Goal: Information Seeking & Learning: Learn about a topic

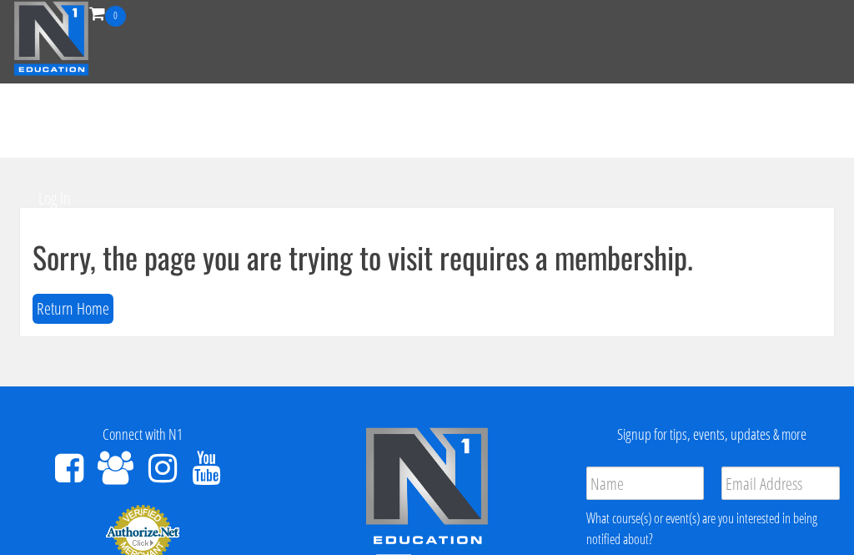
click at [66, 308] on button "Return Home" at bounding box center [73, 309] width 81 height 31
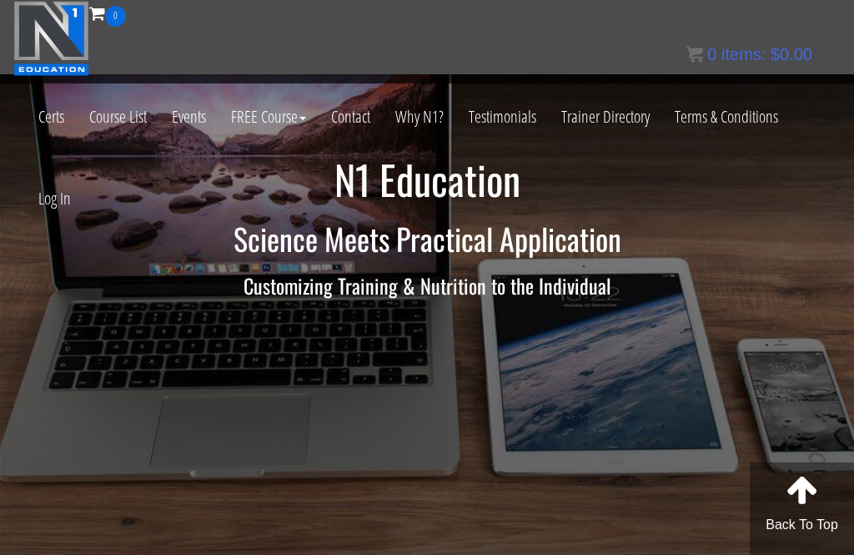
click at [60, 195] on link "Log In" at bounding box center [55, 199] width 58 height 82
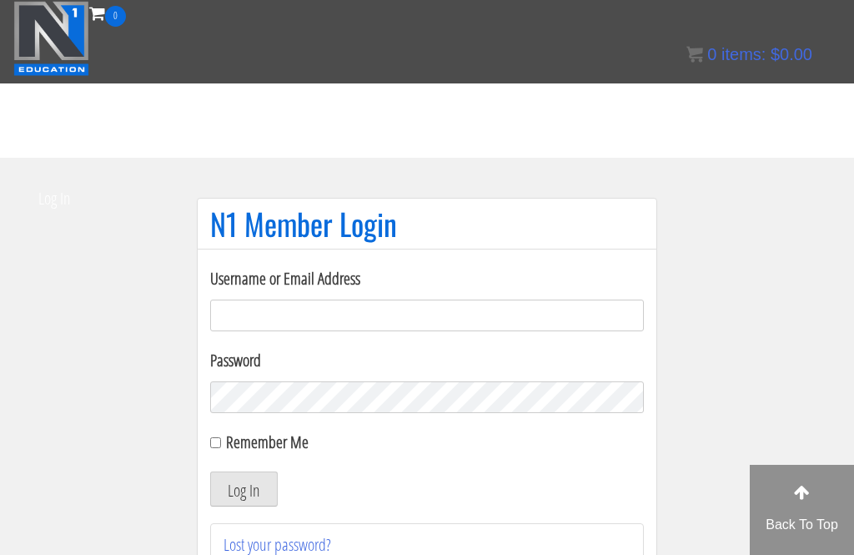
type input "ralf.sypesteyn"
click at [244, 489] on button "Log In" at bounding box center [244, 488] width 68 height 35
click at [244, 471] on button "Log In" at bounding box center [244, 488] width 68 height 35
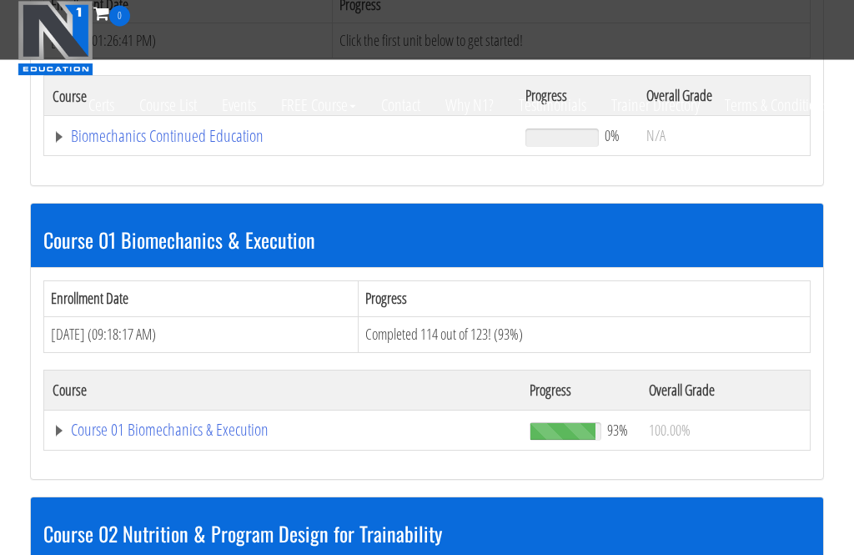
scroll to position [514, 0]
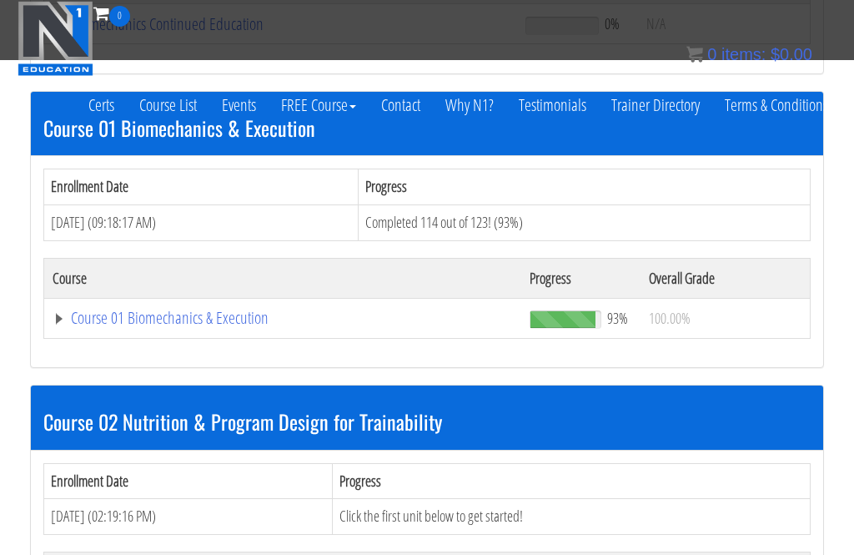
click at [162, 33] on link "Course 01 Biomechanics & Execution" at bounding box center [281, 24] width 456 height 17
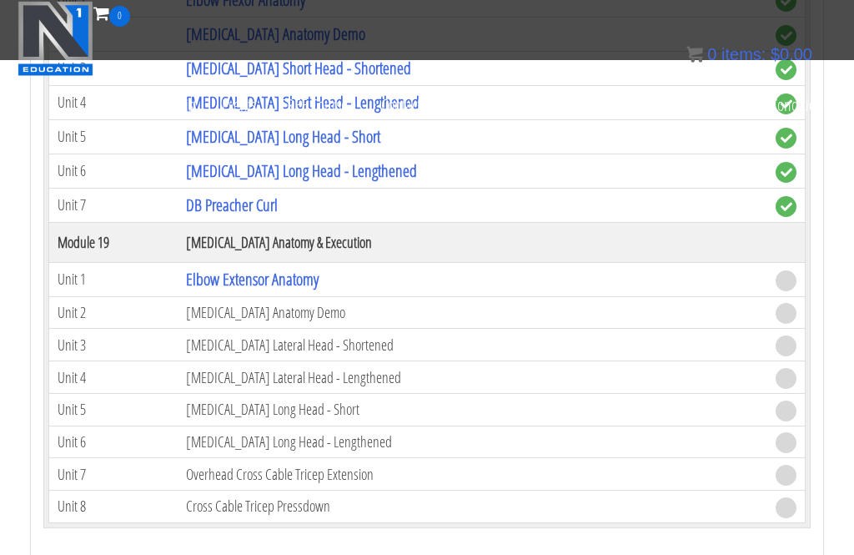
scroll to position [5288, 0]
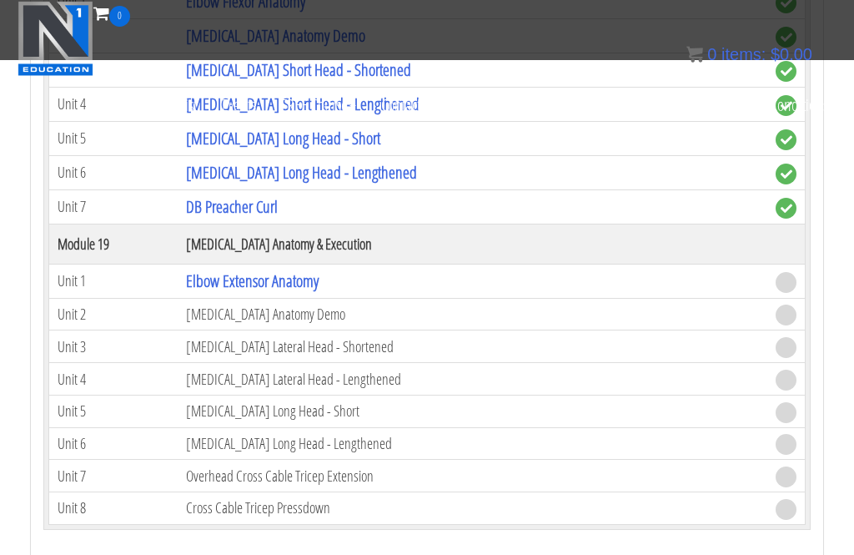
click at [286, 280] on link "Elbow Extensor Anatomy" at bounding box center [252, 280] width 133 height 23
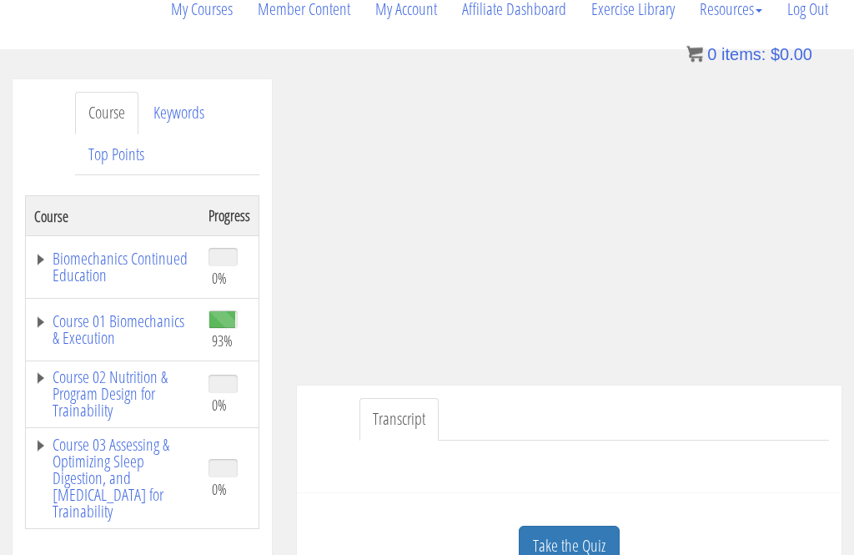
scroll to position [310, 0]
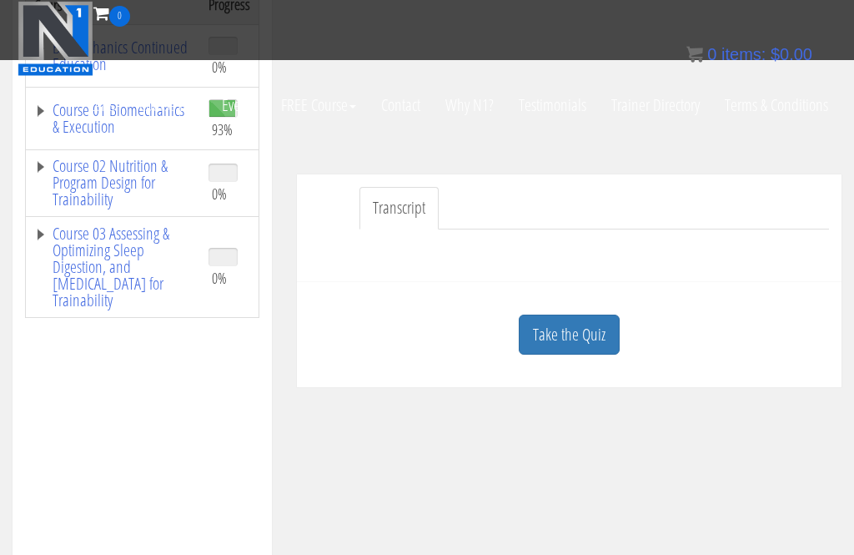
click at [576, 350] on link "Take the Quiz" at bounding box center [569, 335] width 101 height 41
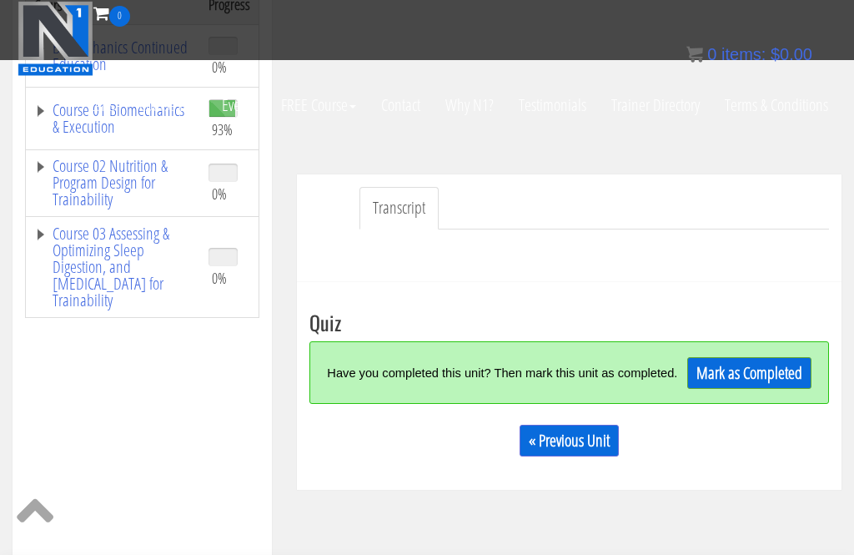
click at [760, 381] on link "Mark as Completed" at bounding box center [750, 373] width 124 height 32
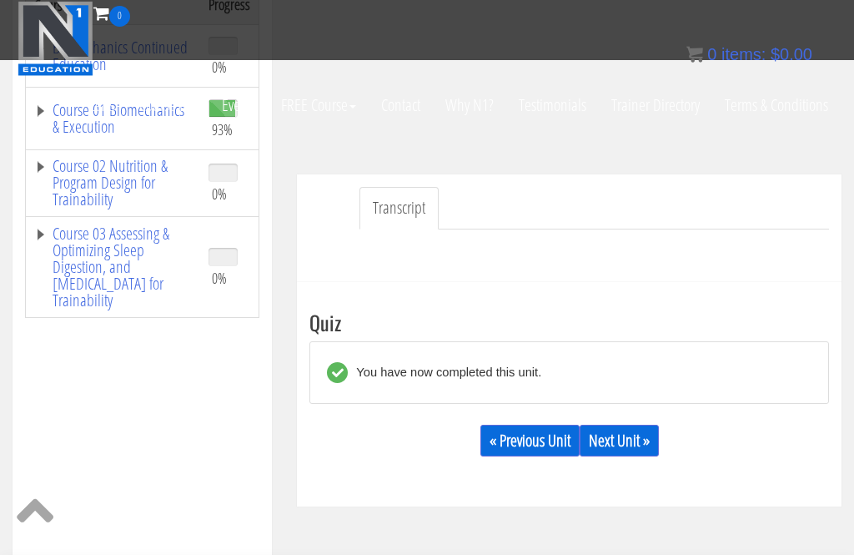
click at [645, 437] on link "Next Unit »" at bounding box center [619, 441] width 79 height 32
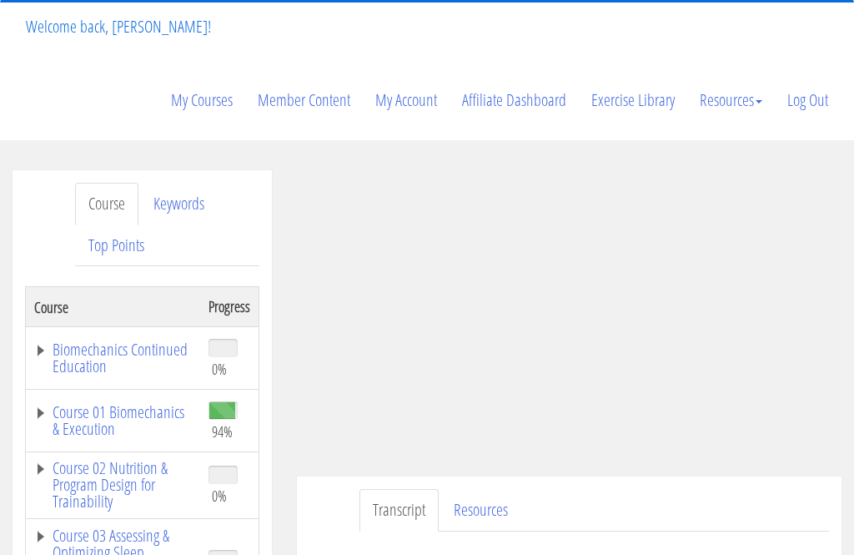
scroll to position [158, 0]
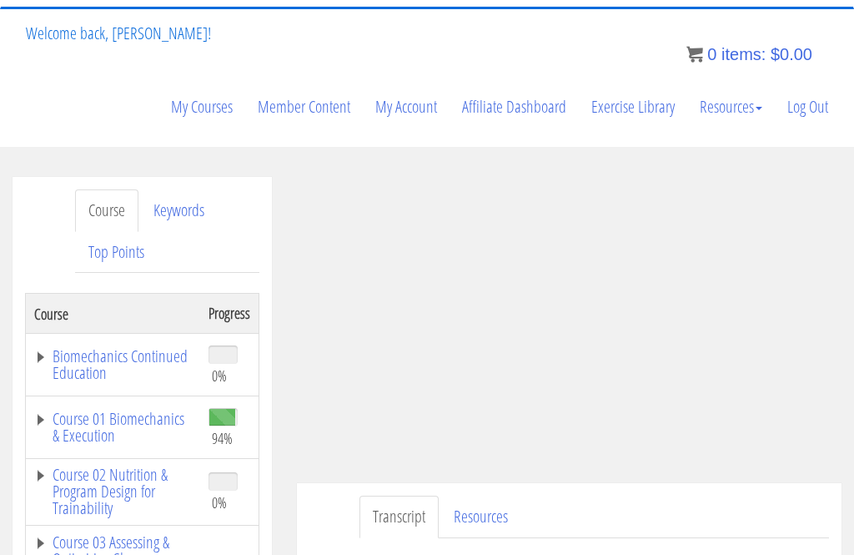
click at [73, 418] on link "Course 01 Biomechanics & Execution" at bounding box center [113, 427] width 158 height 33
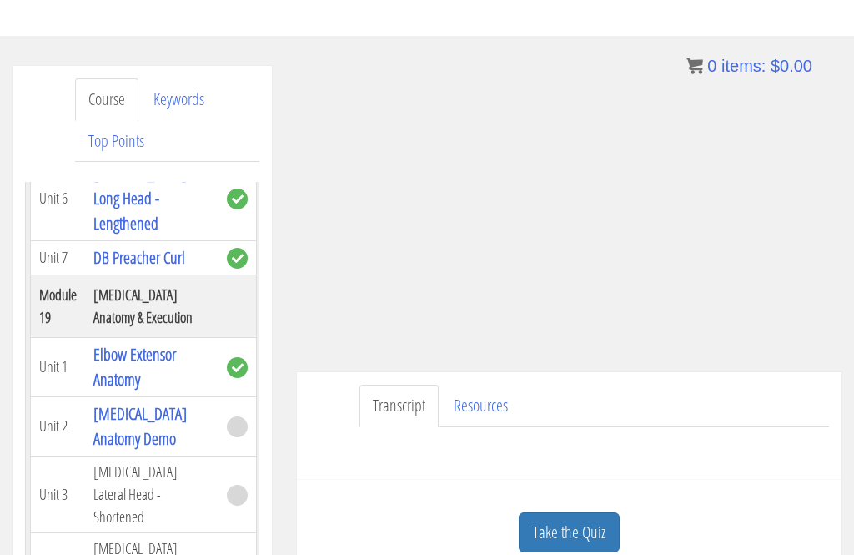
scroll to position [268, 0]
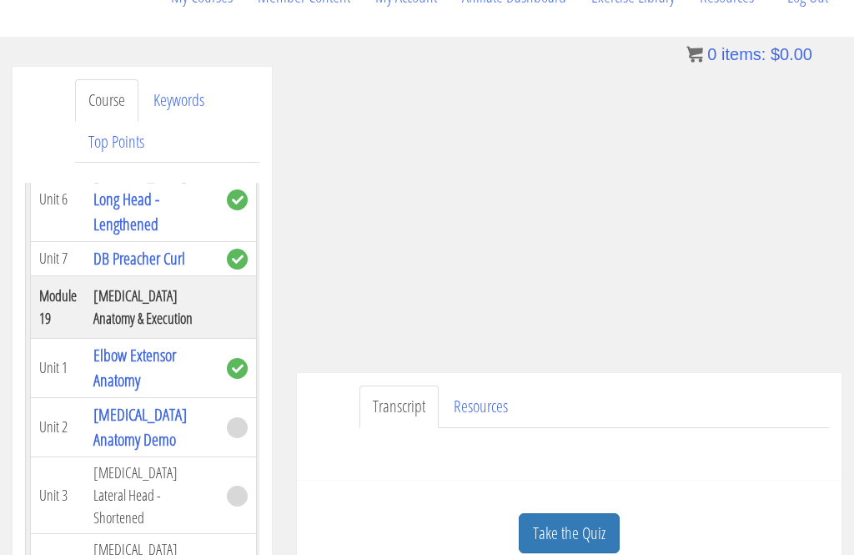
click at [561, 525] on link "Take the Quiz" at bounding box center [569, 533] width 101 height 41
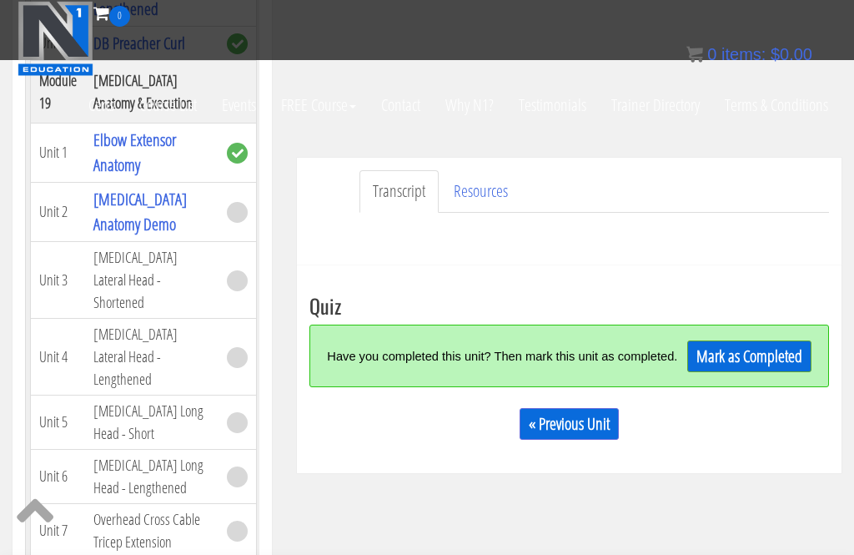
scroll to position [334, 0]
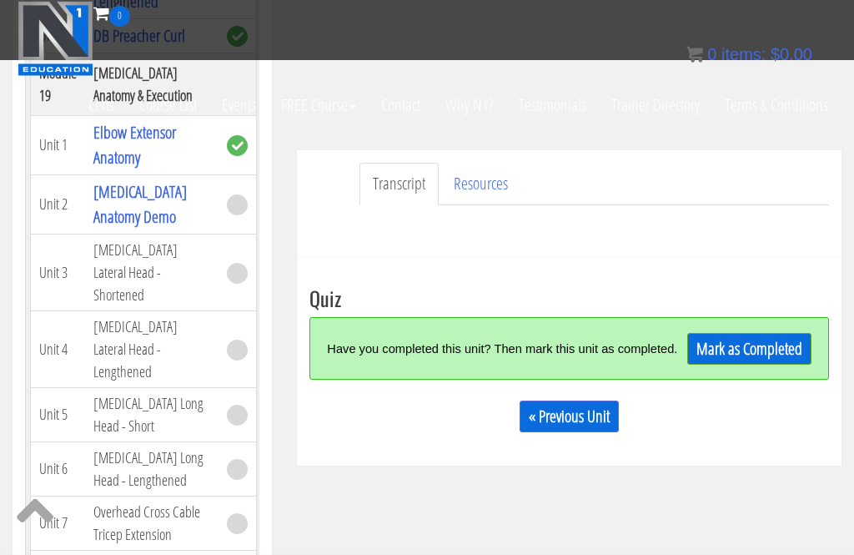
click at [785, 355] on link "Mark as Completed" at bounding box center [750, 349] width 124 height 32
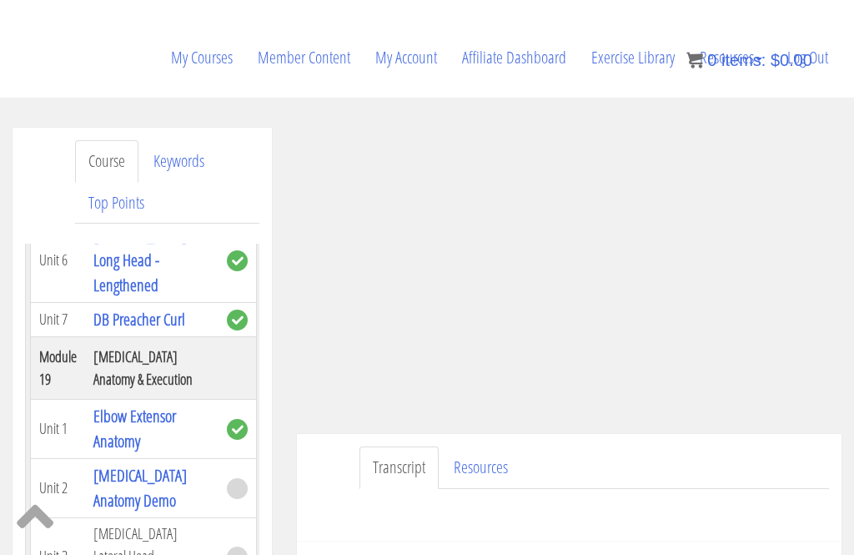
scroll to position [206, 0]
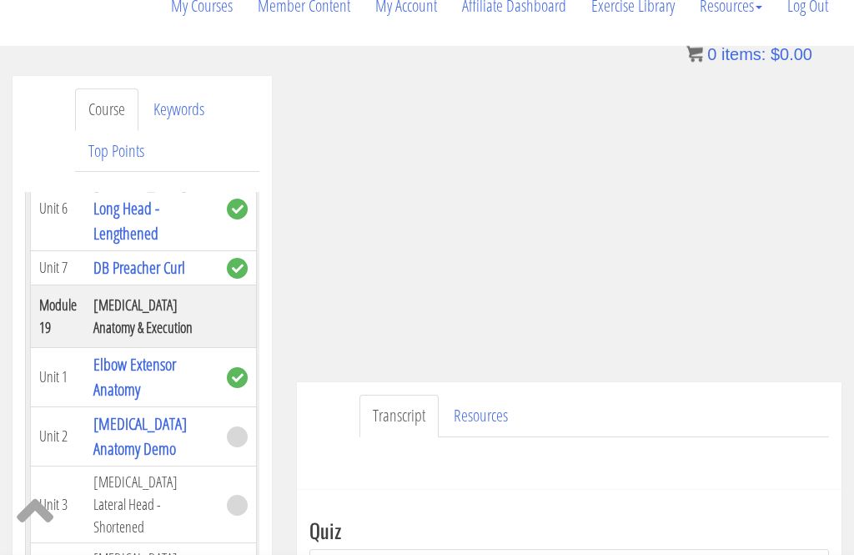
click at [492, 411] on link "Resources" at bounding box center [481, 416] width 81 height 43
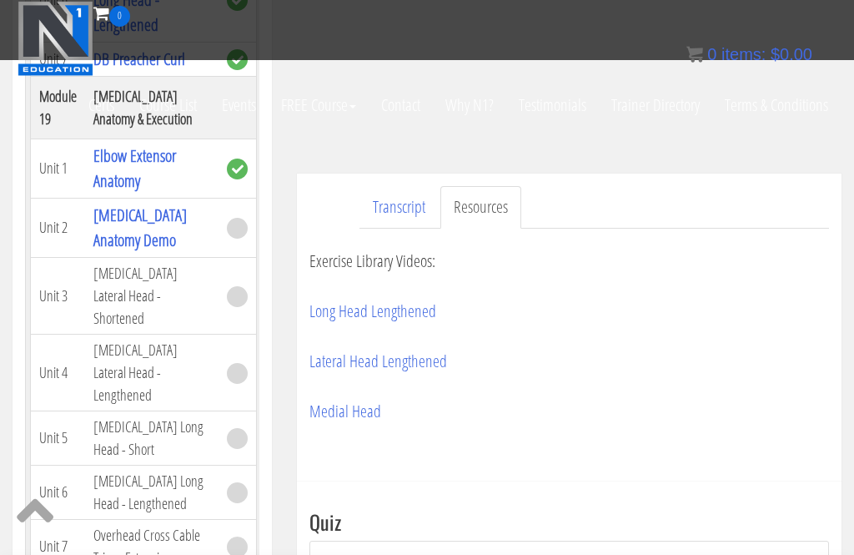
scroll to position [306, 0]
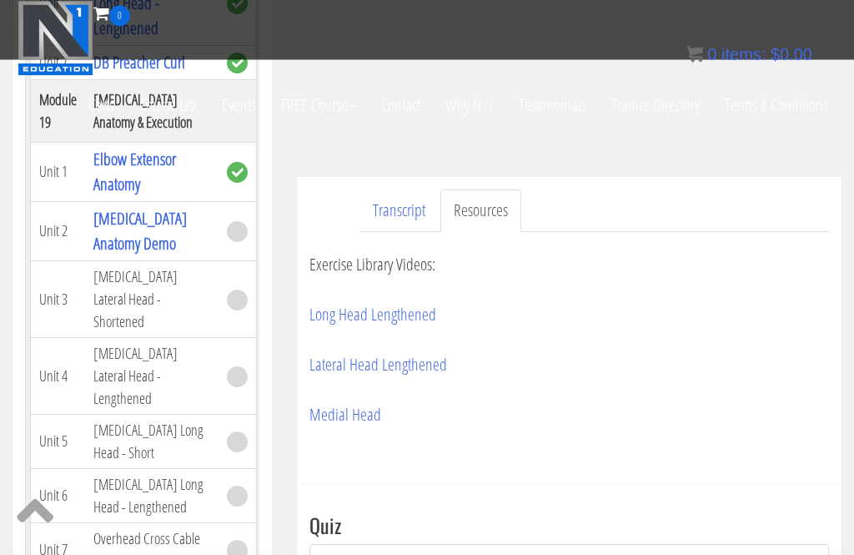
click at [401, 311] on link "Long Head Lengthened" at bounding box center [373, 315] width 127 height 23
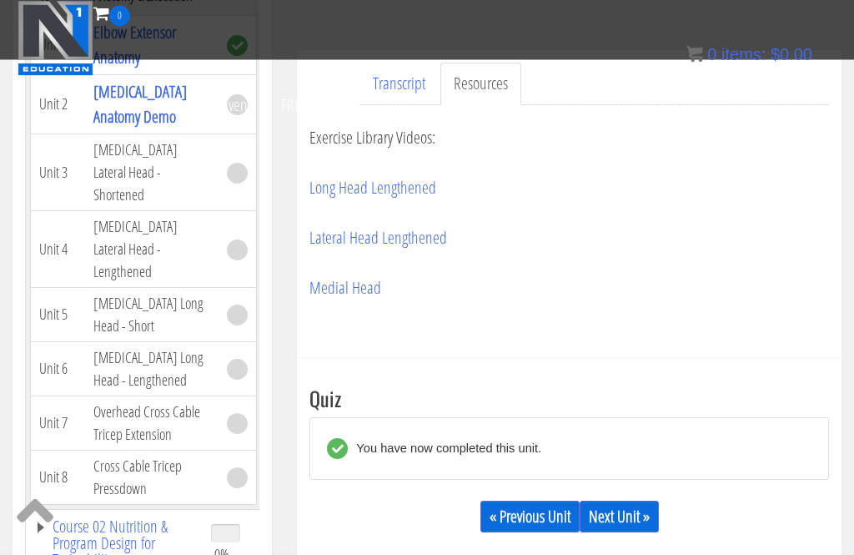
scroll to position [434, 0]
click at [637, 515] on link "Next Unit »" at bounding box center [619, 517] width 79 height 32
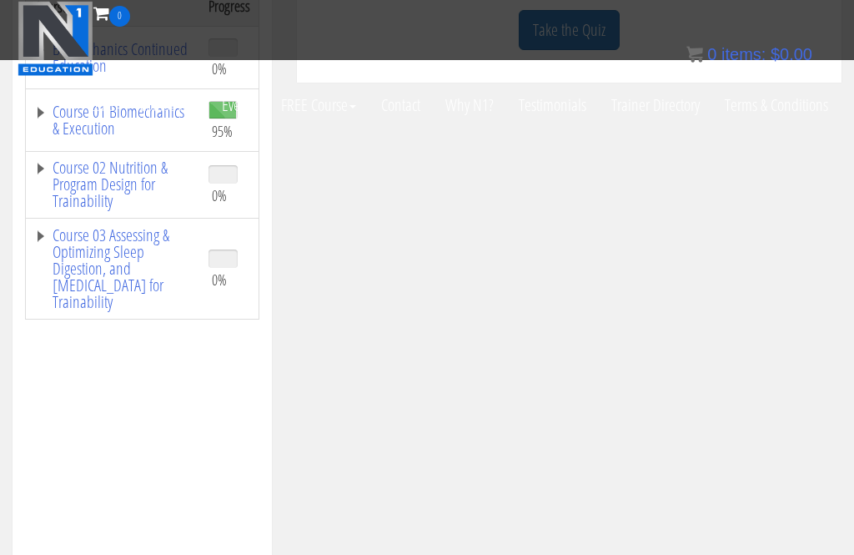
scroll to position [313, 0]
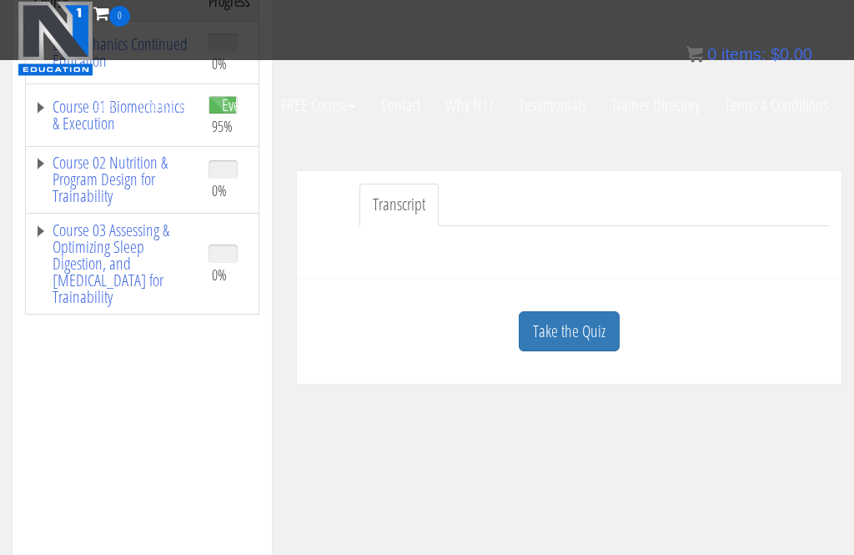
click at [569, 311] on link "Take the Quiz" at bounding box center [569, 331] width 101 height 41
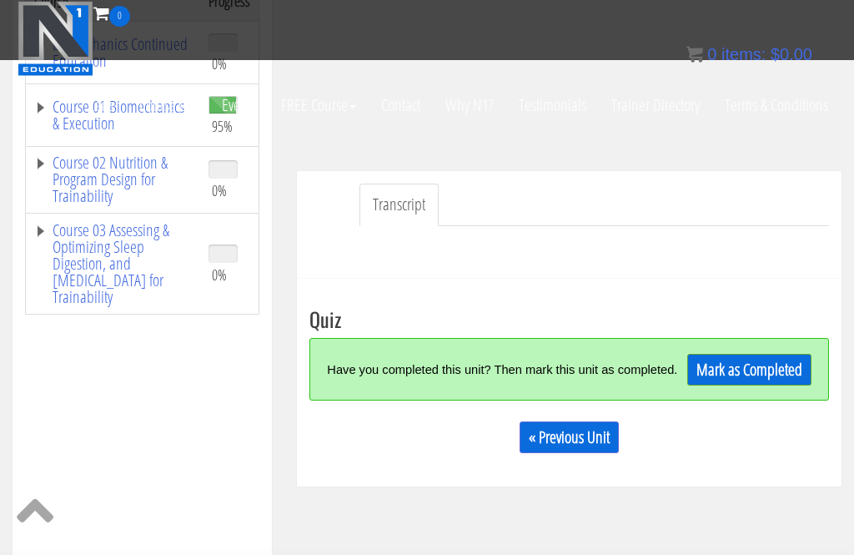
click at [778, 379] on link "Mark as Completed" at bounding box center [750, 370] width 124 height 32
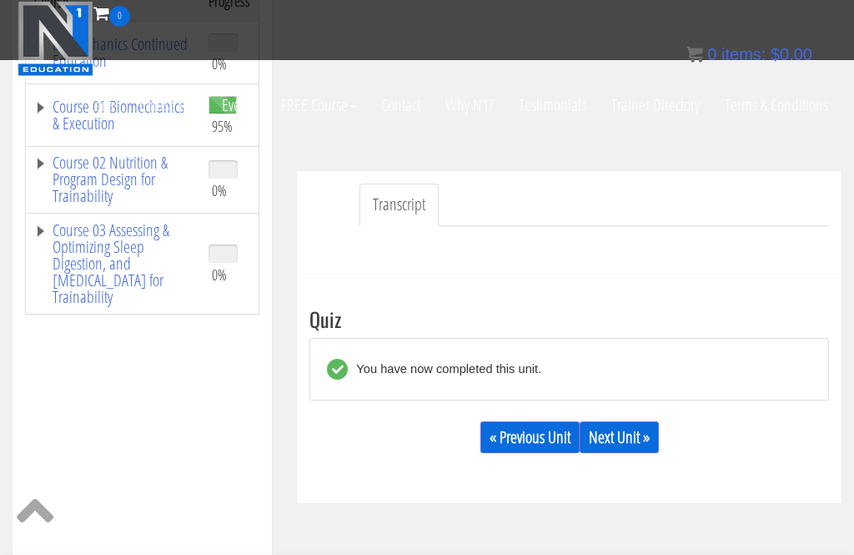
click at [617, 440] on link "Next Unit »" at bounding box center [619, 437] width 79 height 32
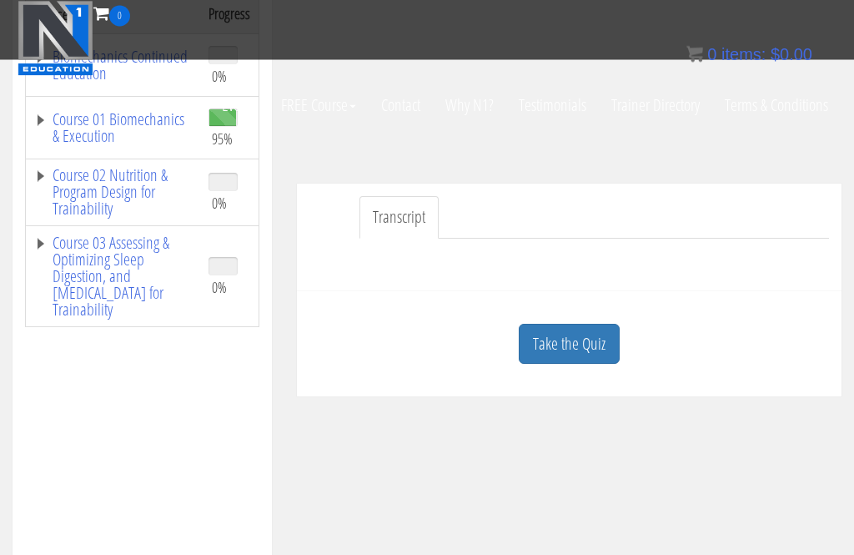
scroll to position [334, 0]
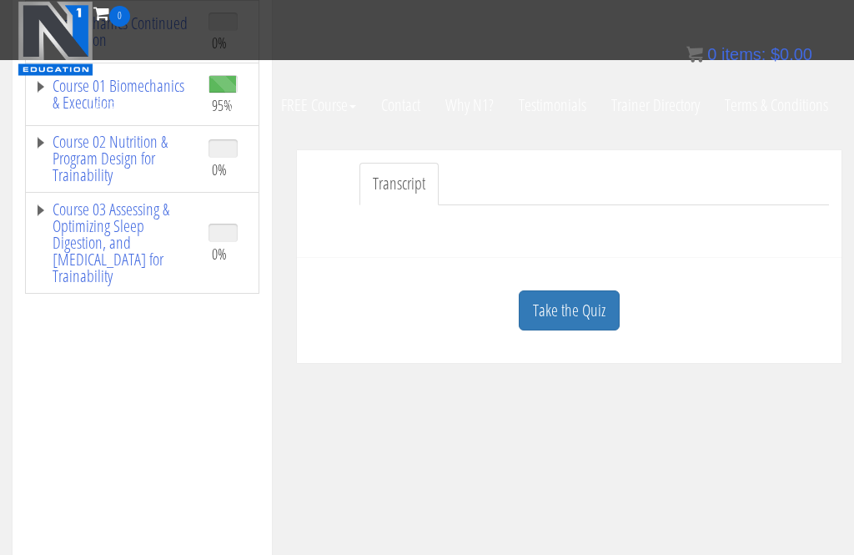
click at [577, 308] on link "Take the Quiz" at bounding box center [569, 310] width 101 height 41
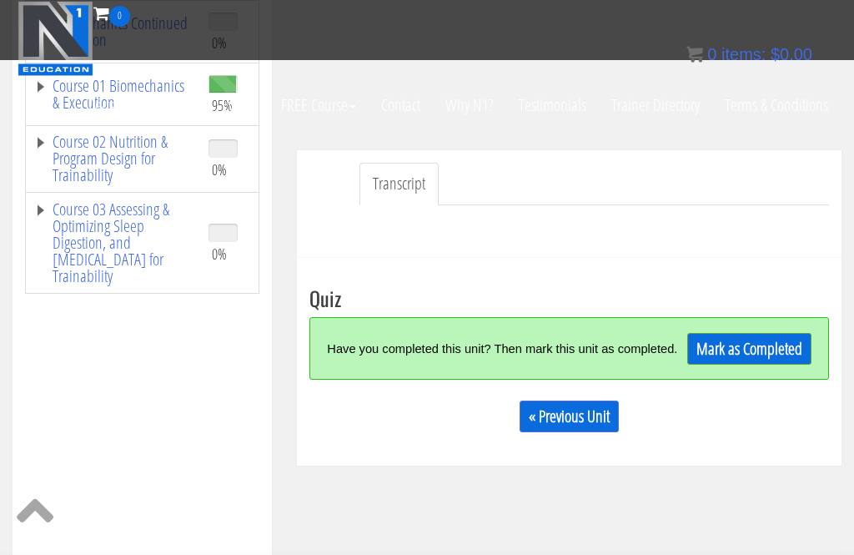
click at [760, 353] on link "Mark as Completed" at bounding box center [750, 349] width 124 height 32
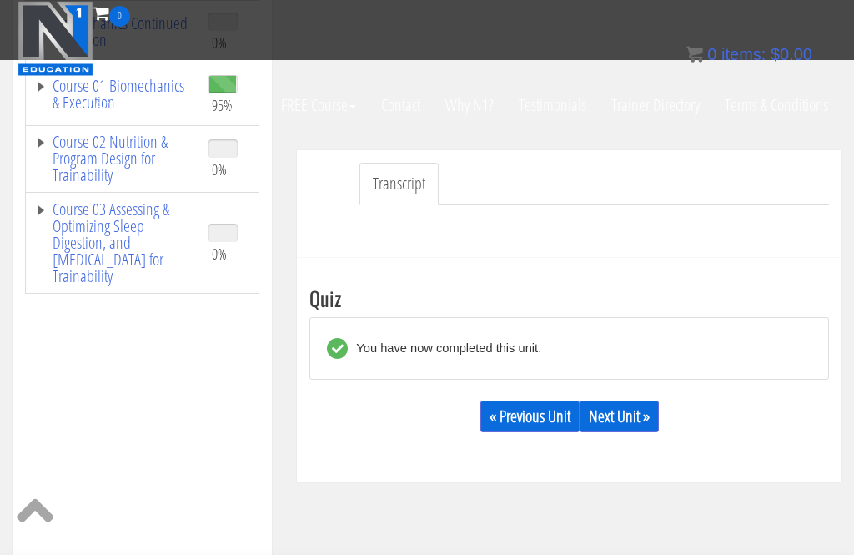
click at [644, 395] on div "« Previous Unit Next Unit »" at bounding box center [570, 416] width 520 height 57
click at [636, 413] on link "Next Unit »" at bounding box center [619, 416] width 79 height 32
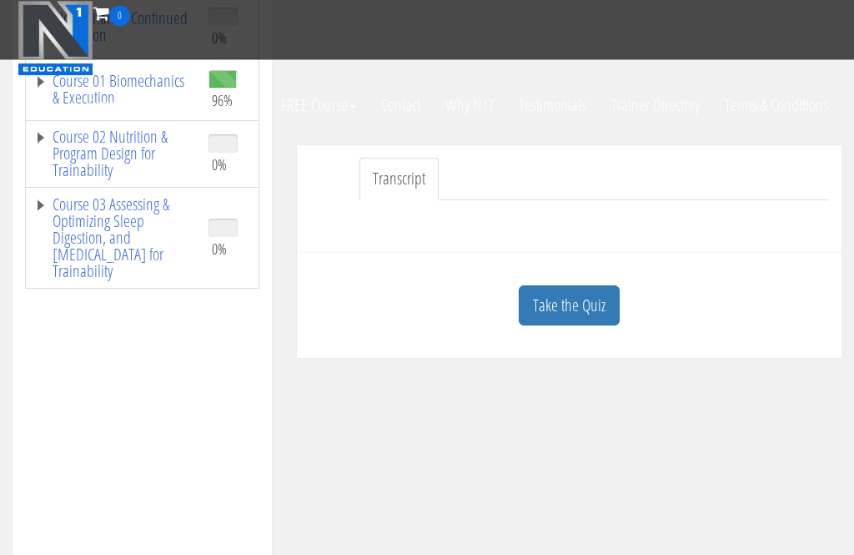
scroll to position [249, 0]
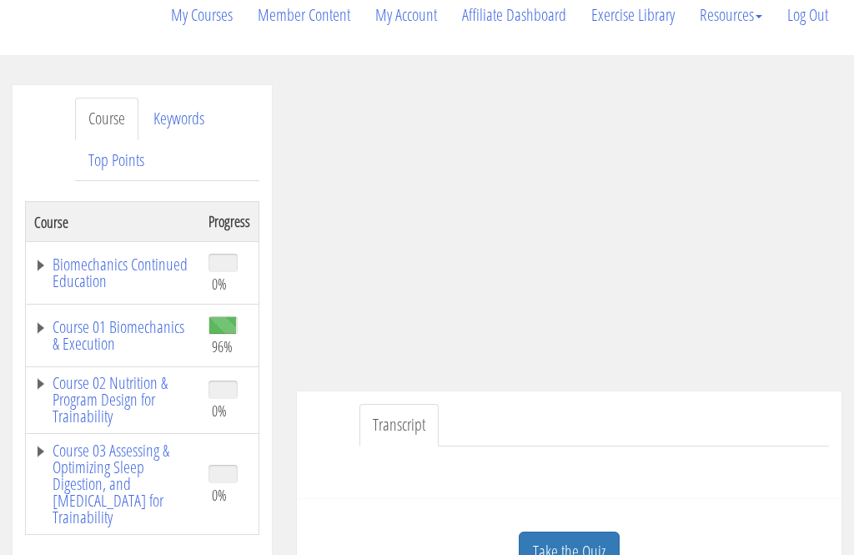
click at [118, 340] on link "Course 01 Biomechanics & Execution" at bounding box center [113, 335] width 158 height 33
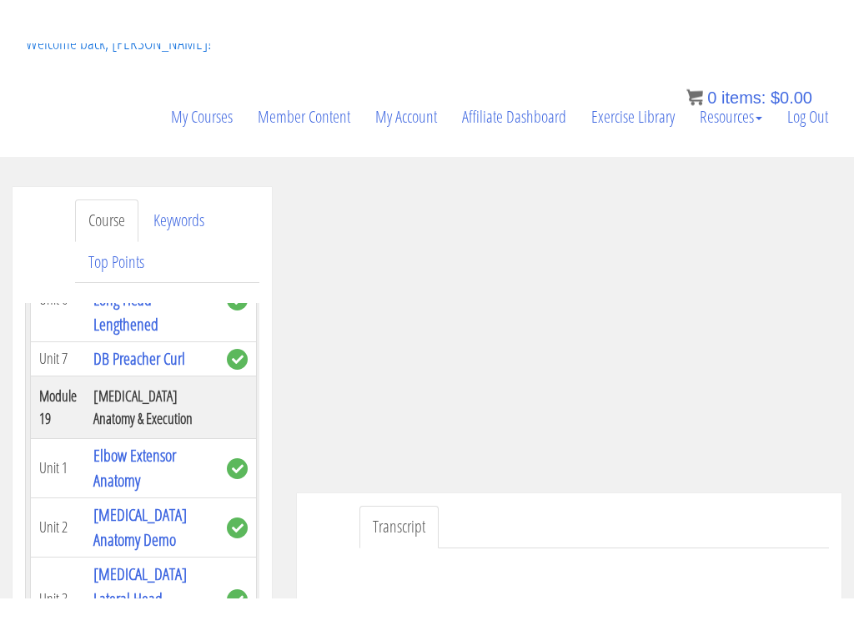
scroll to position [0, 0]
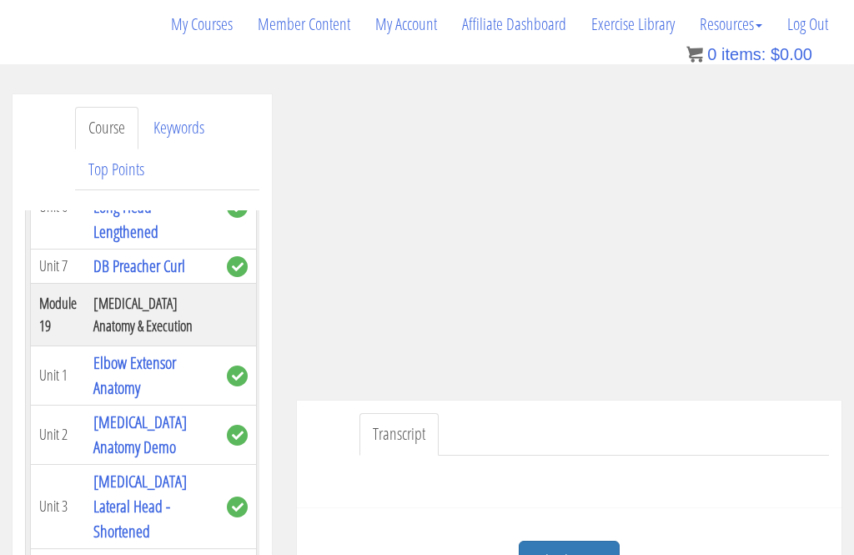
click at [584, 554] on link "Take the Quiz" at bounding box center [569, 561] width 101 height 41
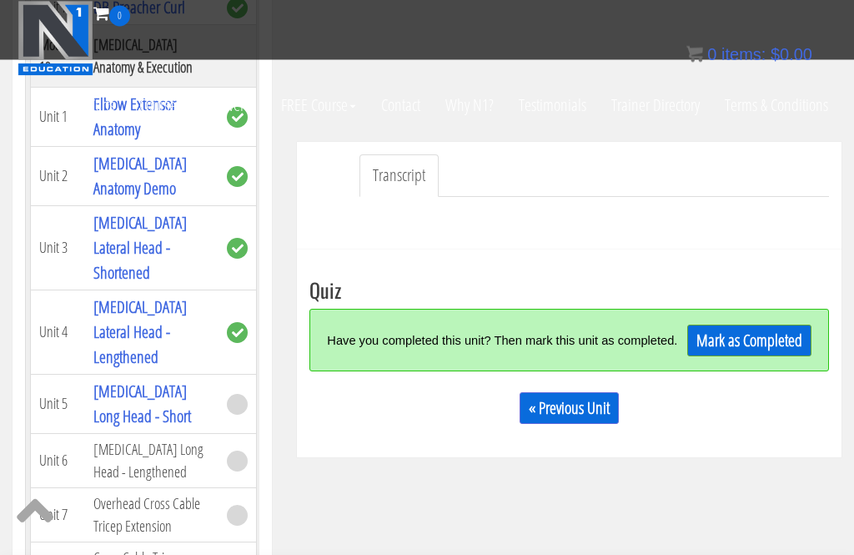
scroll to position [367, 0]
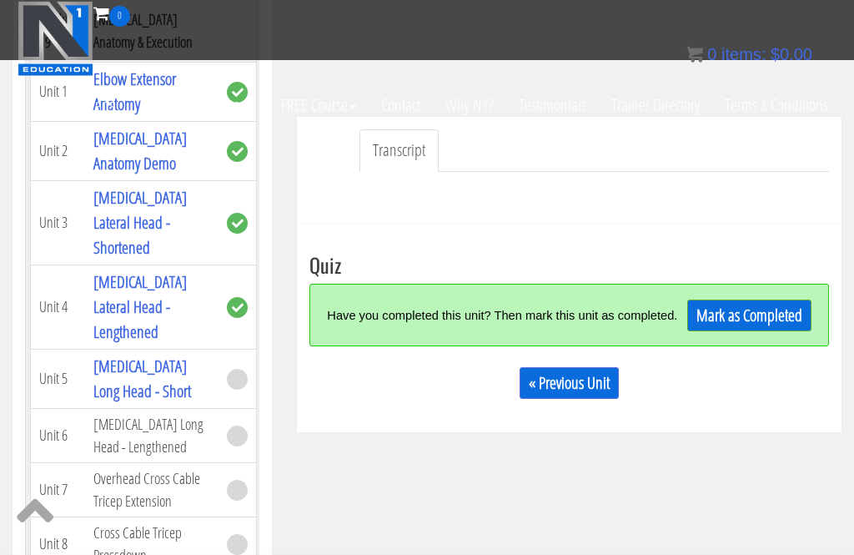
click at [759, 320] on link "Mark as Completed" at bounding box center [750, 316] width 124 height 32
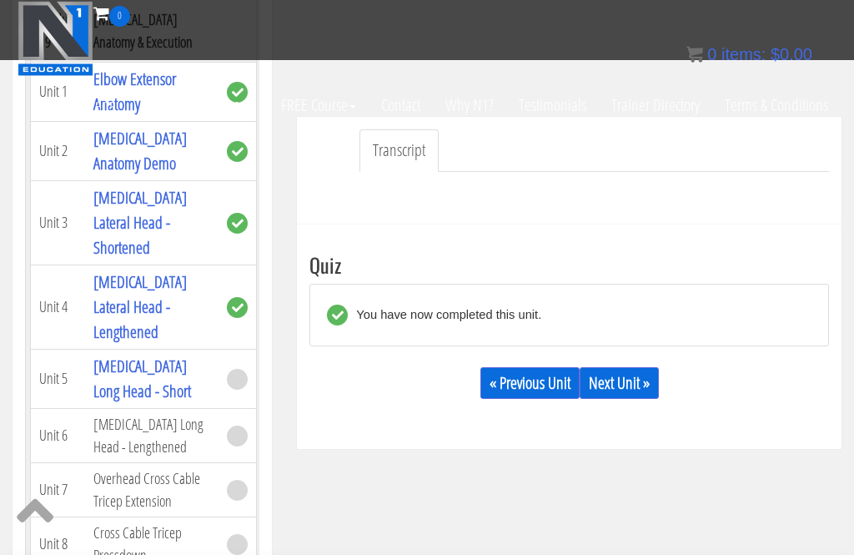
click at [644, 397] on link "Next Unit »" at bounding box center [619, 383] width 79 height 32
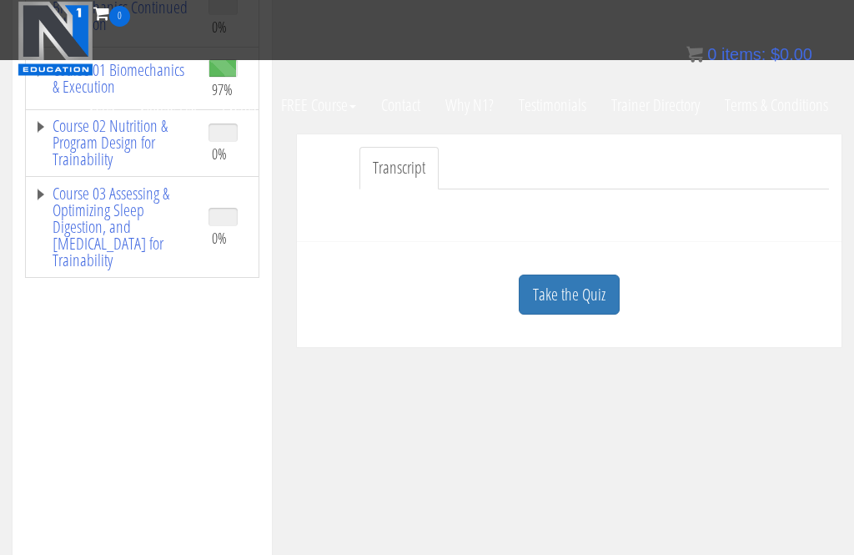
scroll to position [355, 0]
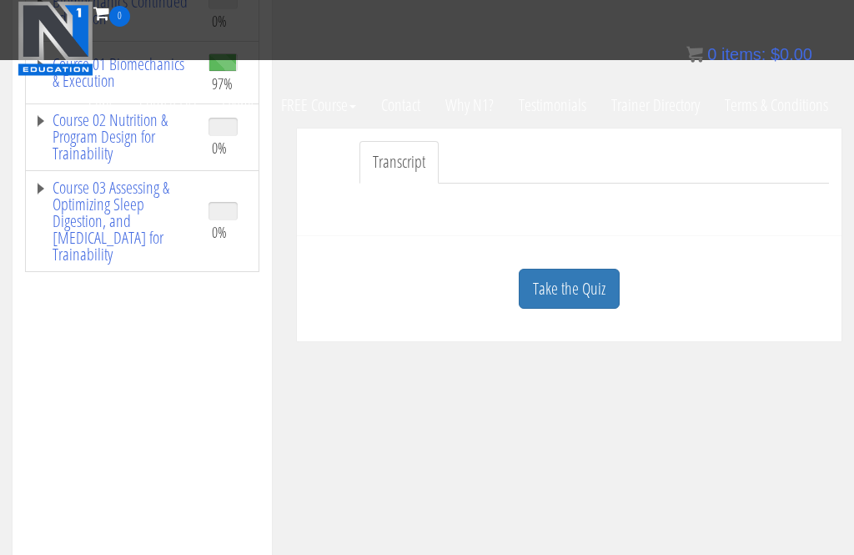
click at [596, 289] on link "Take the Quiz" at bounding box center [569, 289] width 101 height 41
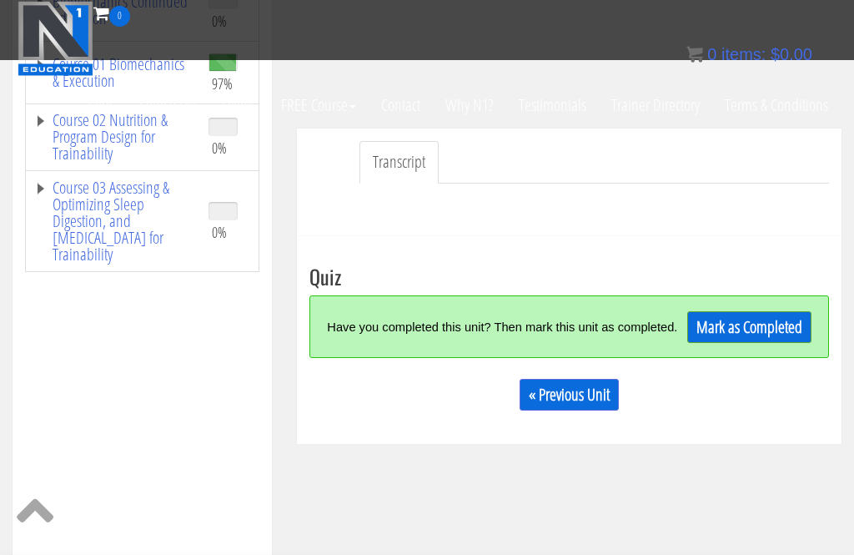
click at [763, 335] on link "Mark as Completed" at bounding box center [750, 327] width 124 height 32
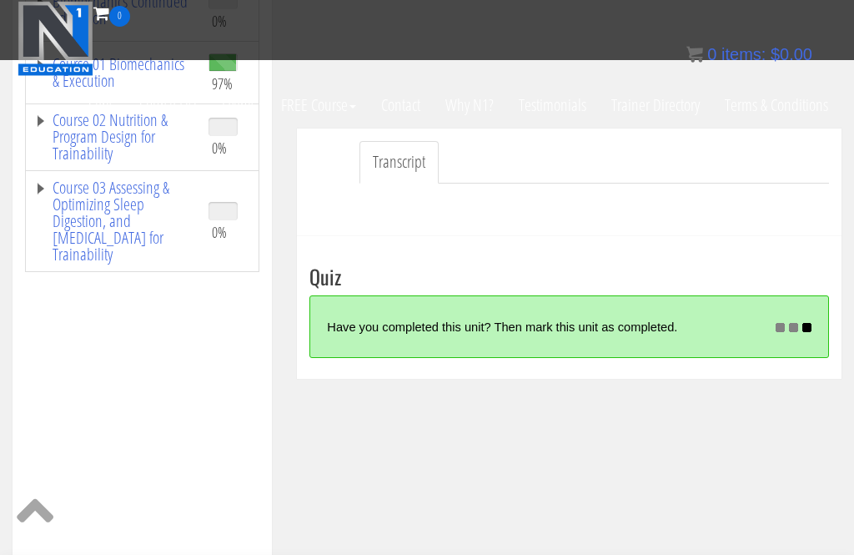
click at [808, 223] on div at bounding box center [570, 204] width 520 height 40
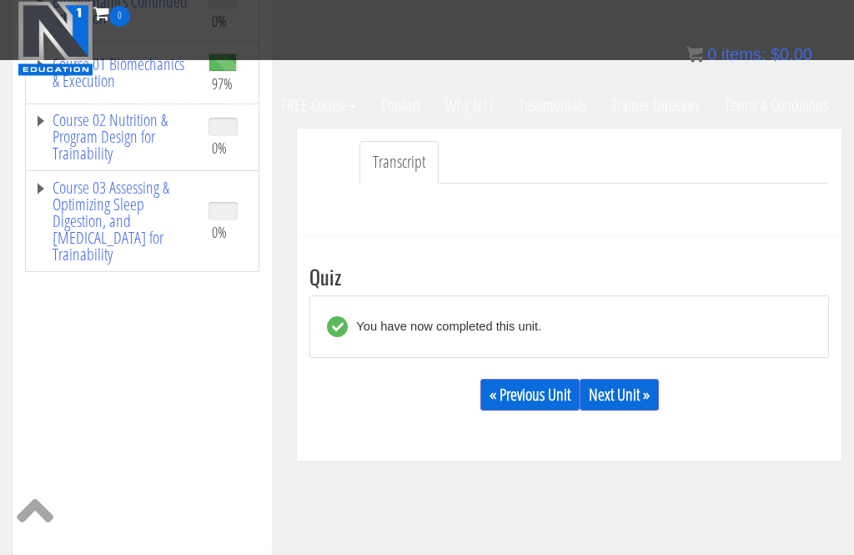
click at [631, 390] on link "Next Unit »" at bounding box center [619, 395] width 79 height 32
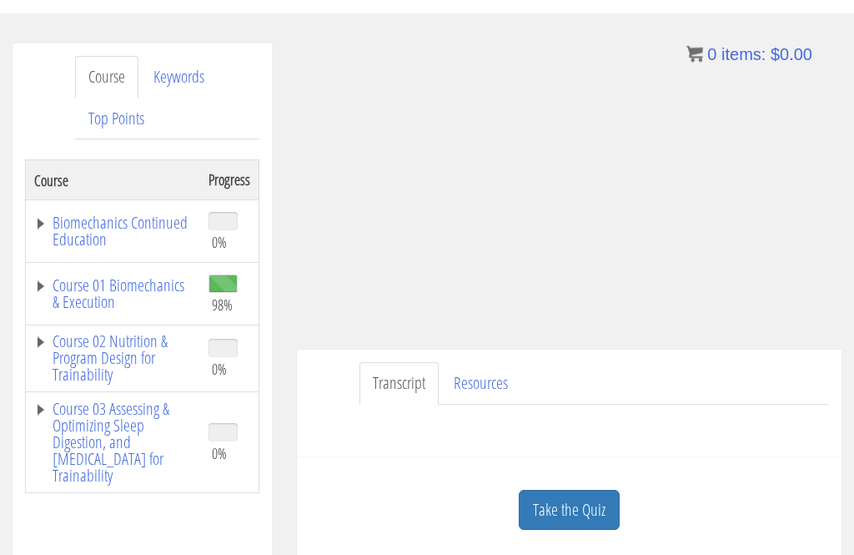
scroll to position [285, 0]
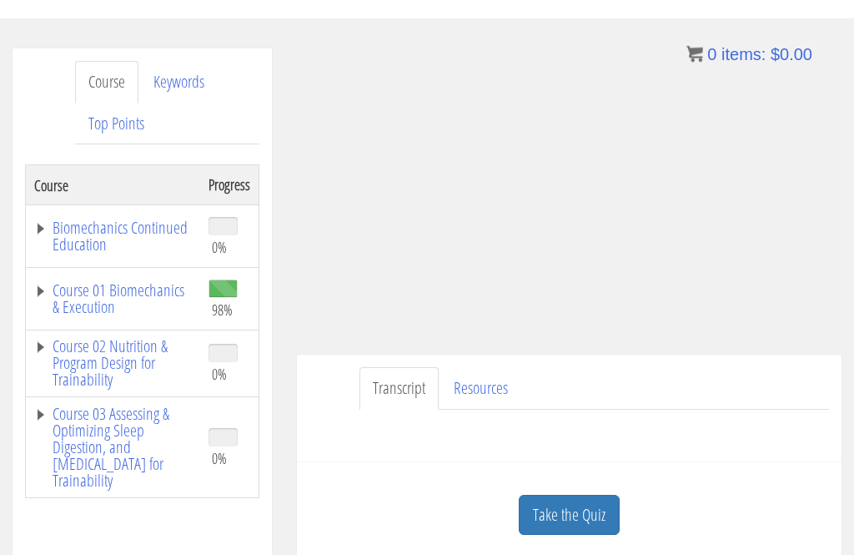
click at [157, 292] on link "Course 01 Biomechanics & Execution" at bounding box center [113, 299] width 158 height 33
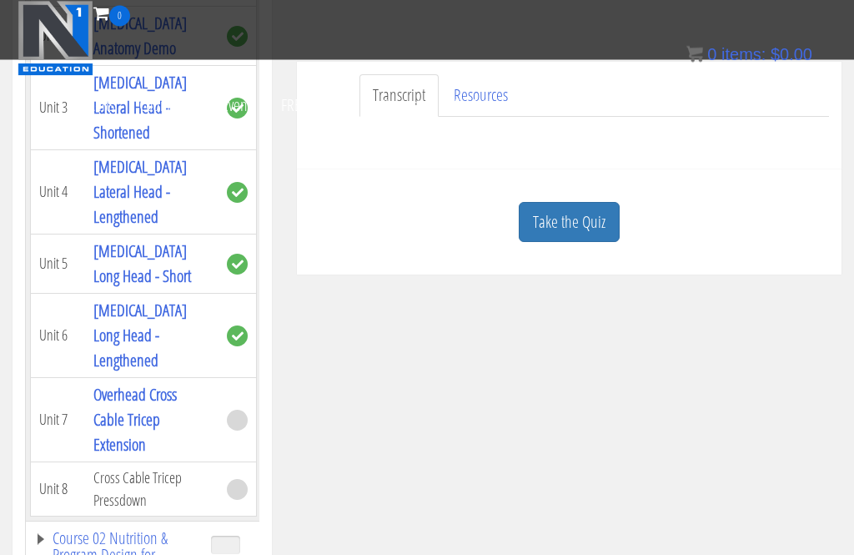
scroll to position [422, 0]
click at [596, 228] on link "Take the Quiz" at bounding box center [569, 222] width 101 height 41
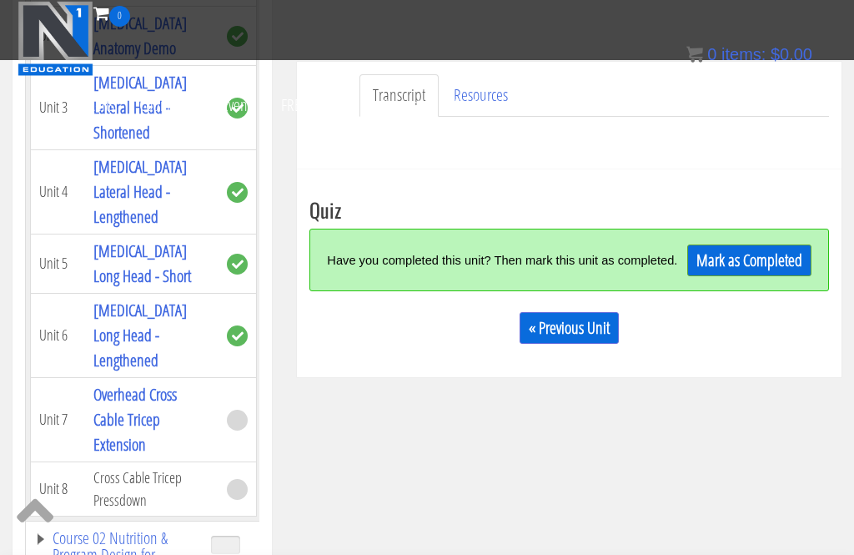
click at [763, 263] on link "Mark as Completed" at bounding box center [750, 260] width 124 height 32
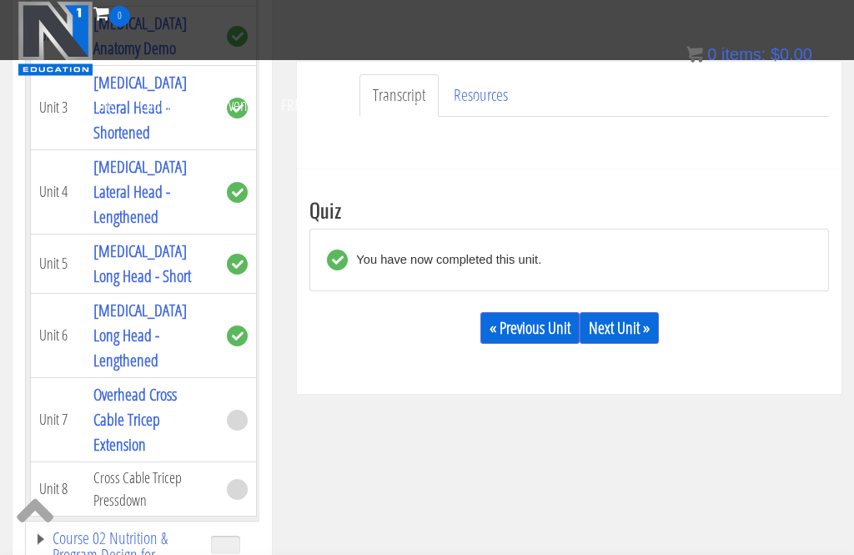
click at [638, 332] on link "Next Unit »" at bounding box center [619, 328] width 79 height 32
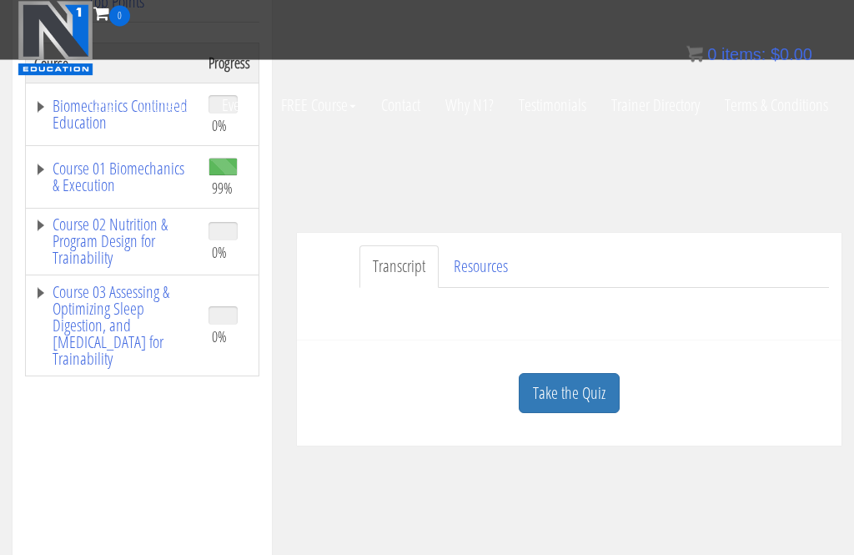
scroll to position [363, 0]
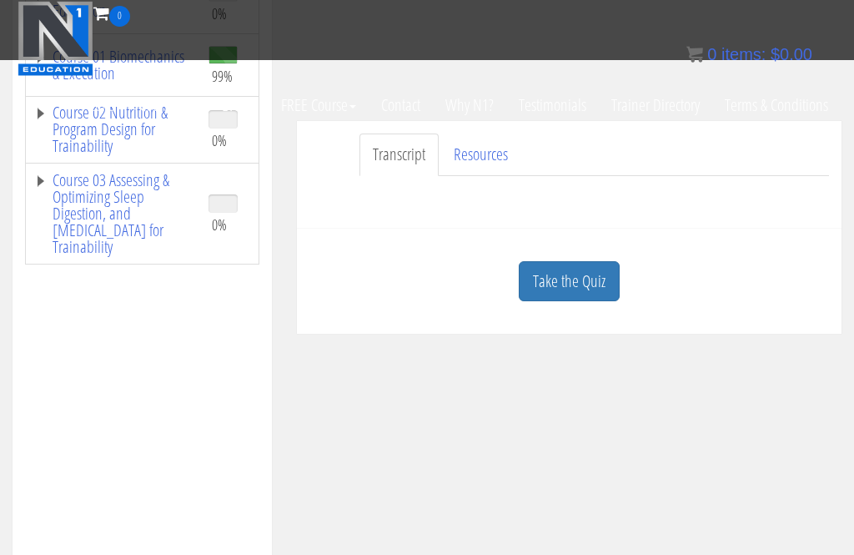
click at [562, 285] on link "Take the Quiz" at bounding box center [569, 281] width 101 height 41
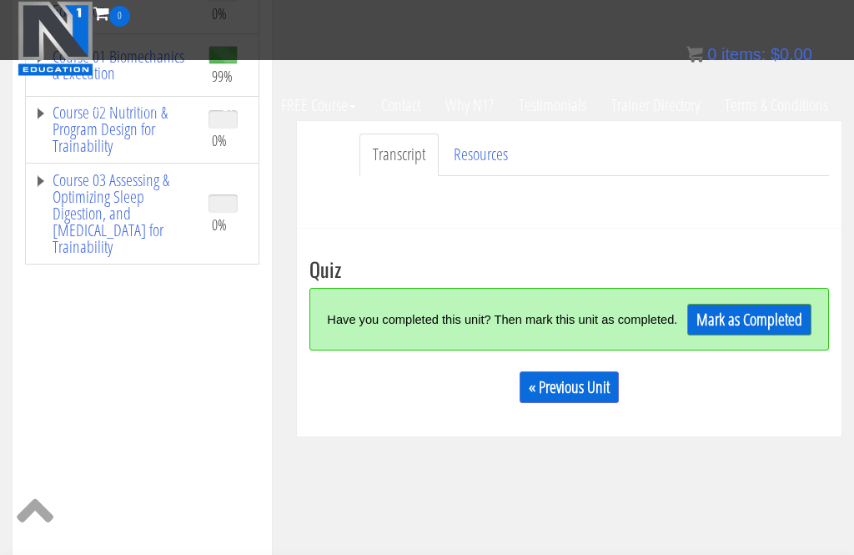
click at [782, 322] on link "Mark as Completed" at bounding box center [750, 320] width 124 height 32
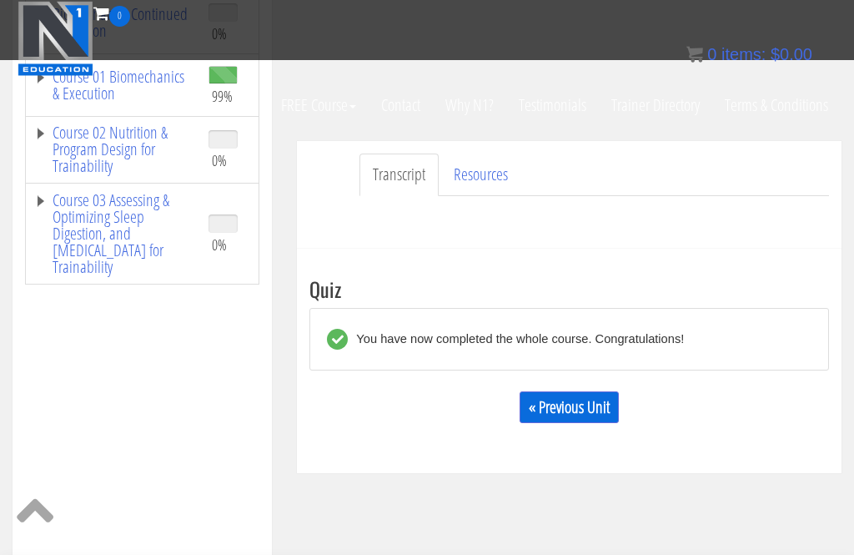
scroll to position [395, 0]
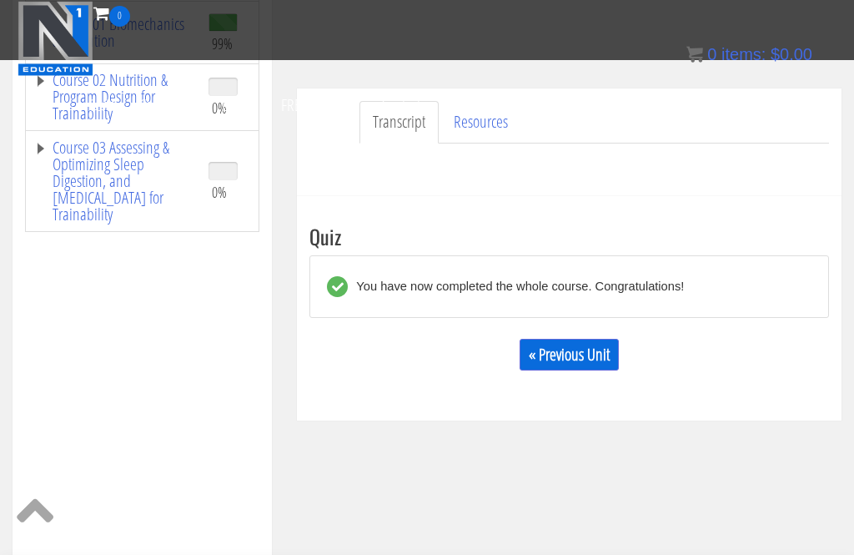
click at [591, 355] on link "« Previous Unit" at bounding box center [569, 355] width 99 height 32
click at [461, 357] on div "Take the Quiz Quiz You have now completed the whole course. Congratulations! « …" at bounding box center [569, 308] width 545 height 224
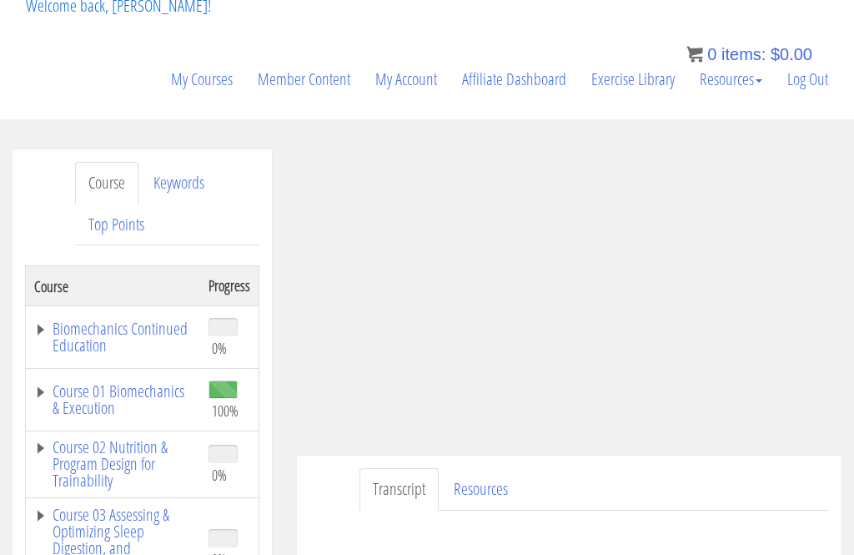
scroll to position [186, 0]
click at [82, 473] on link "Course 02 Nutrition & Program Design for Trainability" at bounding box center [113, 463] width 158 height 50
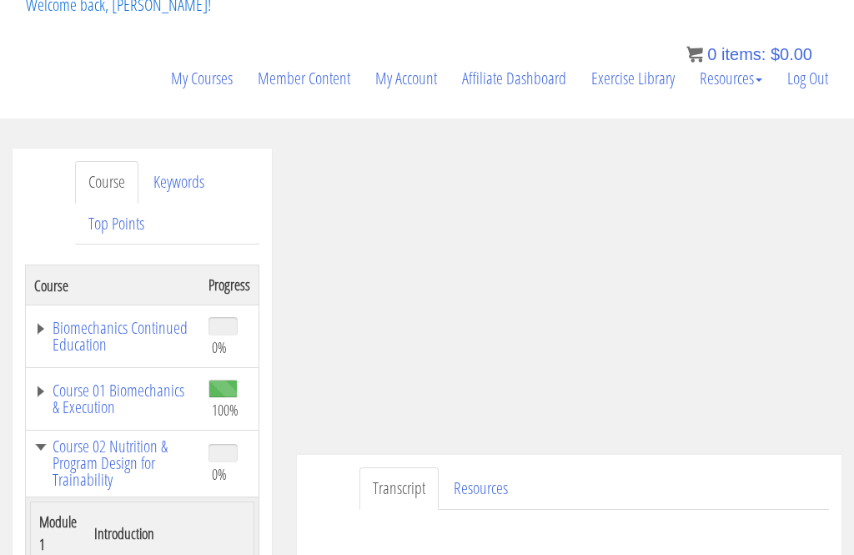
click at [118, 456] on link "Course 02 Nutrition & Program Design for Trainability" at bounding box center [113, 463] width 158 height 50
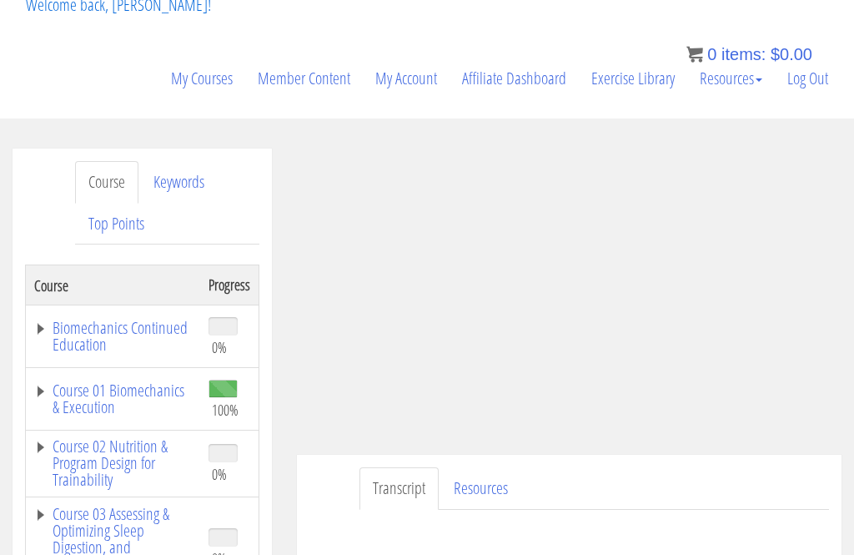
click at [156, 450] on link "Course 02 Nutrition & Program Design for Trainability" at bounding box center [113, 463] width 158 height 50
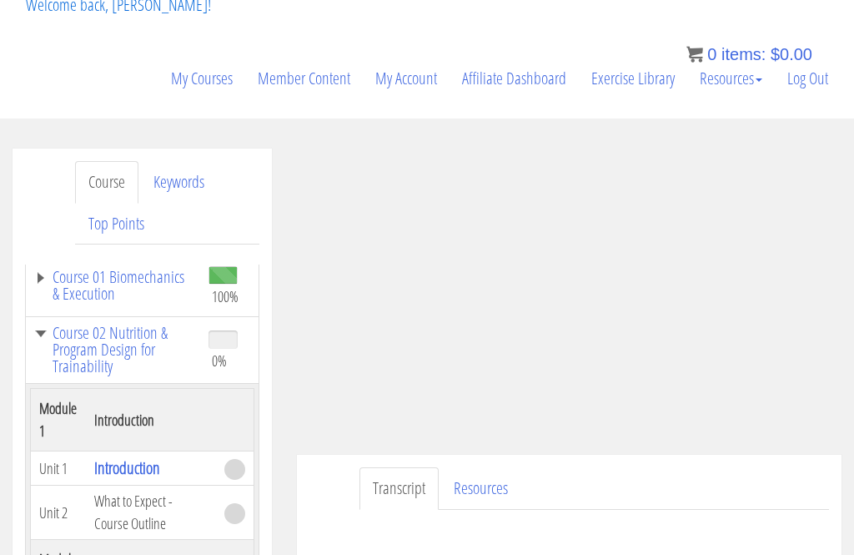
scroll to position [118, 0]
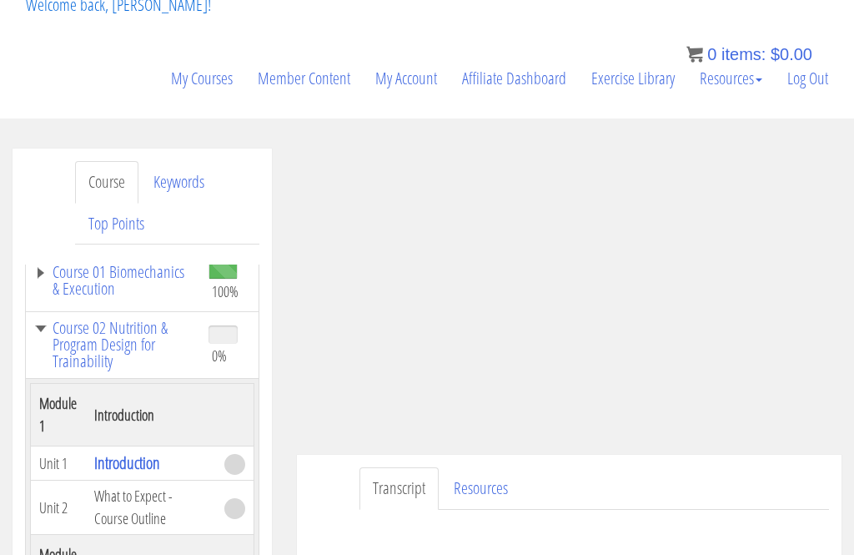
click at [149, 462] on link "Introduction" at bounding box center [127, 462] width 66 height 23
click at [148, 451] on link "Introduction" at bounding box center [127, 462] width 66 height 23
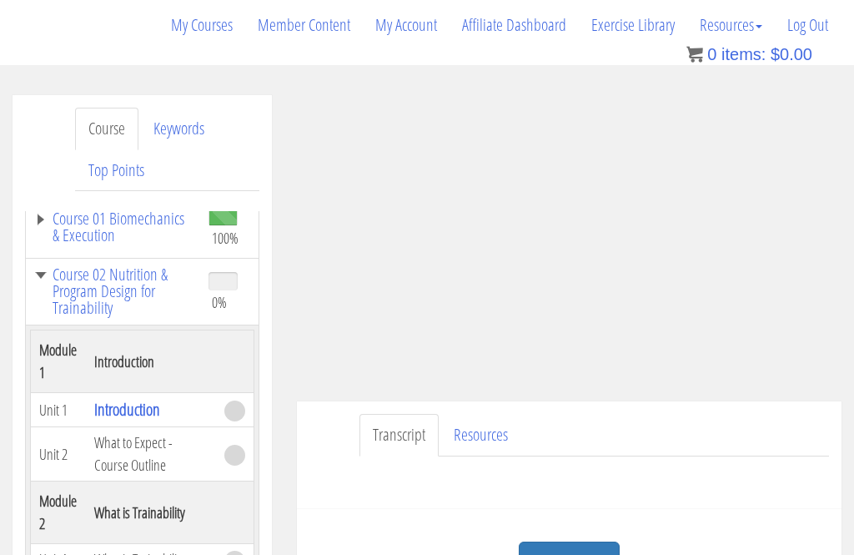
click at [150, 408] on link "Introduction" at bounding box center [127, 409] width 66 height 23
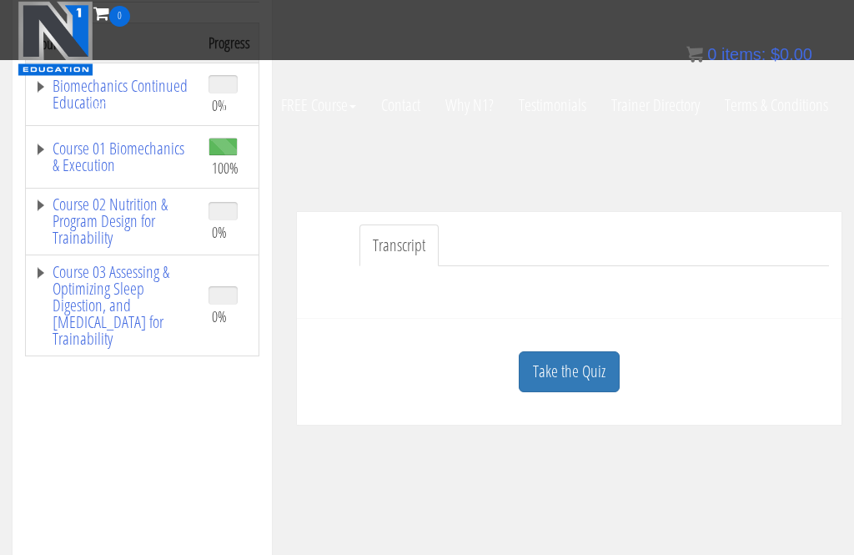
scroll to position [353, 0]
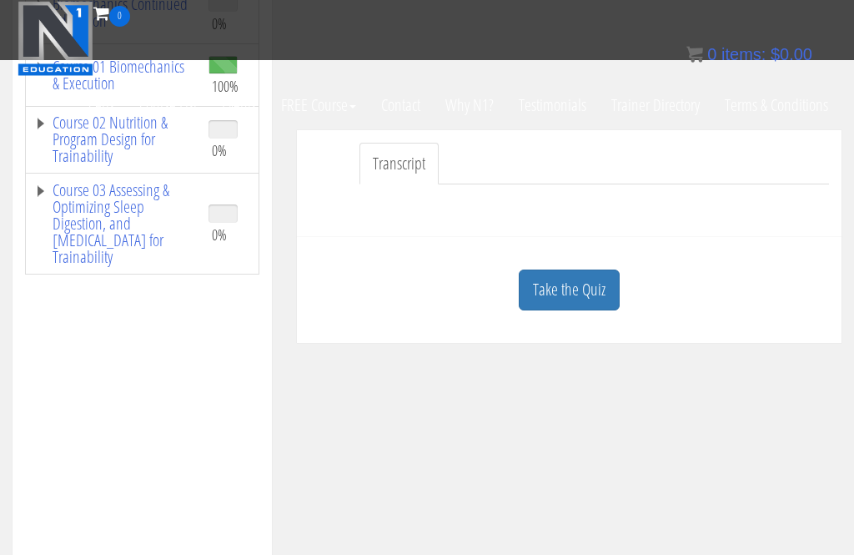
click at [565, 274] on link "Take the Quiz" at bounding box center [569, 289] width 101 height 41
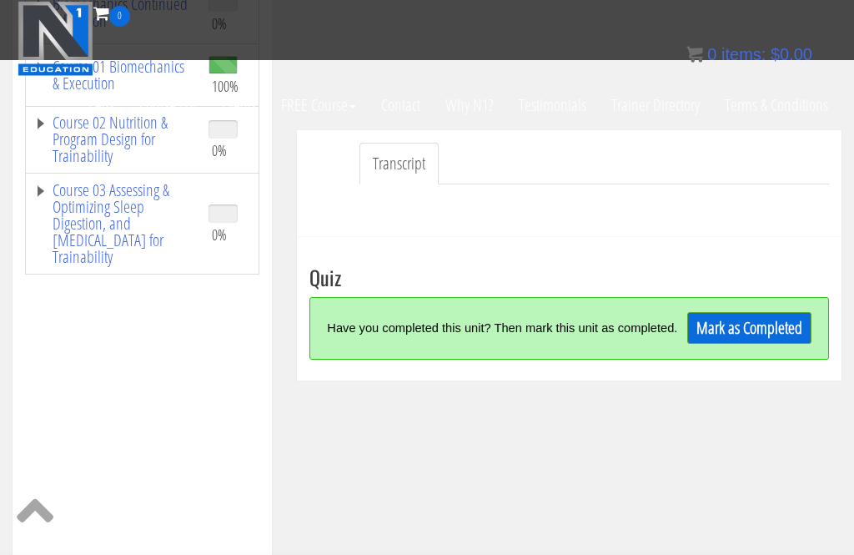
click at [560, 297] on div "Have you completed this unit? Then mark this unit as completed. [PERSON_NAME] a…" at bounding box center [570, 328] width 520 height 63
click at [725, 334] on link "Mark as Completed" at bounding box center [750, 328] width 124 height 32
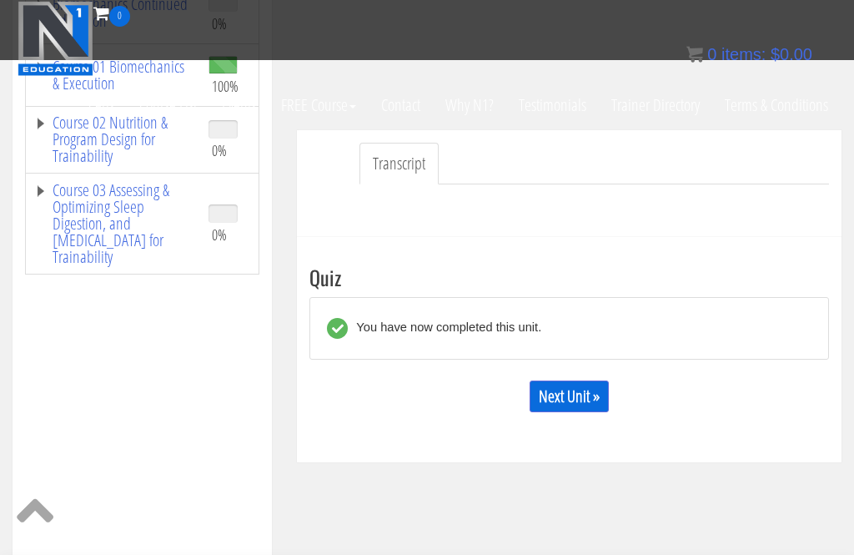
click at [564, 395] on link "Next Unit »" at bounding box center [569, 396] width 79 height 32
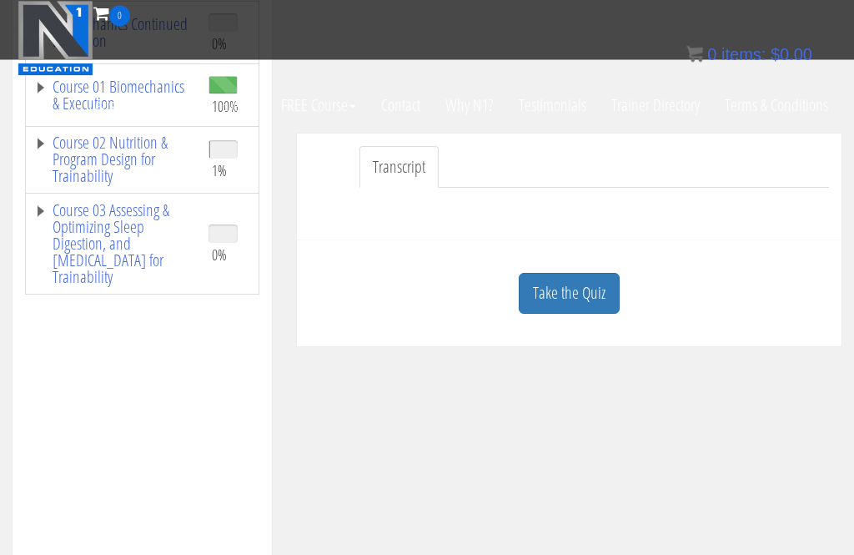
scroll to position [333, 0]
click at [578, 285] on link "Take the Quiz" at bounding box center [569, 293] width 101 height 41
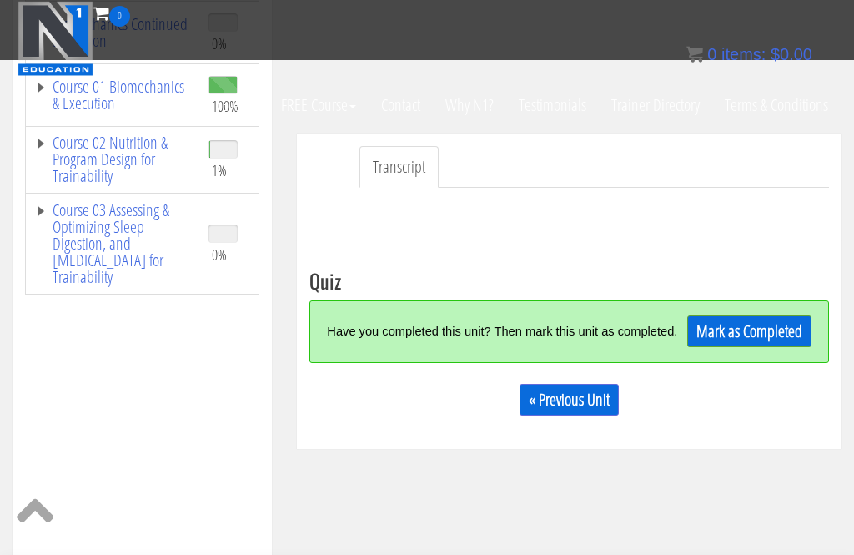
click at [748, 329] on link "Mark as Completed" at bounding box center [750, 331] width 124 height 32
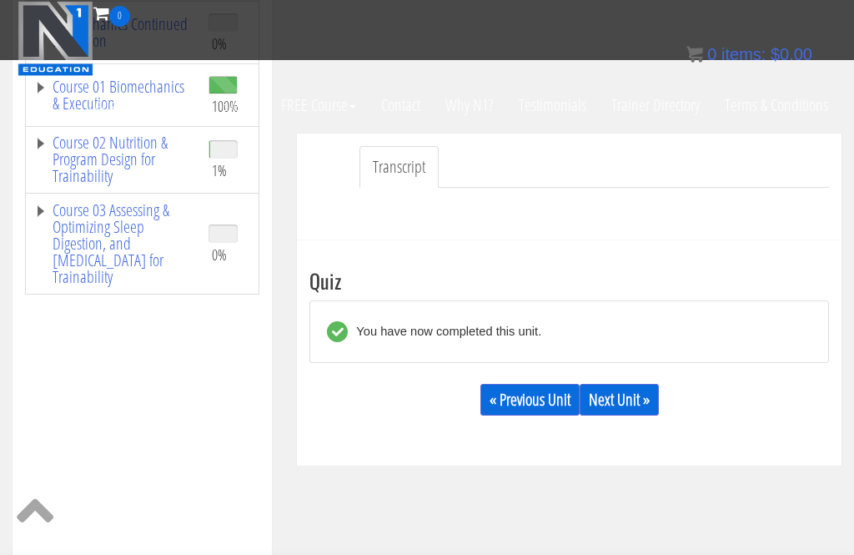
click at [638, 413] on link "Next Unit »" at bounding box center [619, 400] width 79 height 32
click at [640, 384] on link "Next Unit »" at bounding box center [619, 400] width 79 height 32
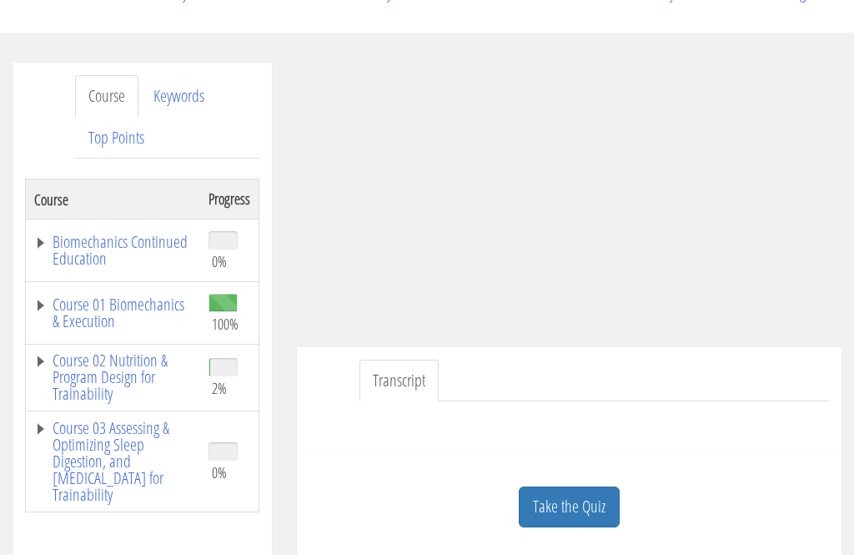
scroll to position [272, 0]
click at [109, 368] on link "Course 02 Nutrition & Program Design for Trainability" at bounding box center [113, 377] width 158 height 50
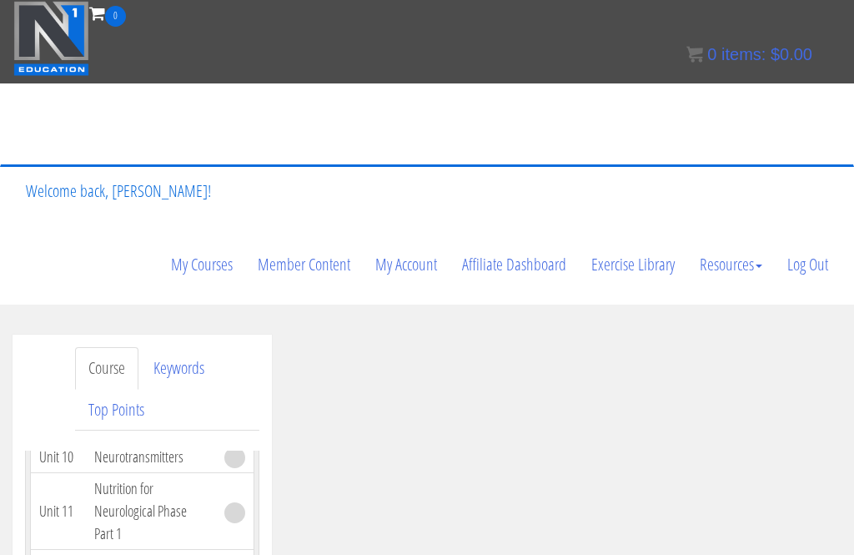
scroll to position [2667, 0]
